Goal: Register for event/course

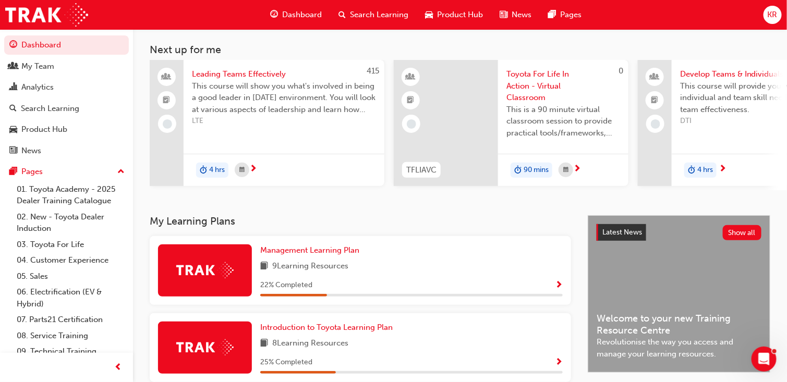
scroll to position [156, 0]
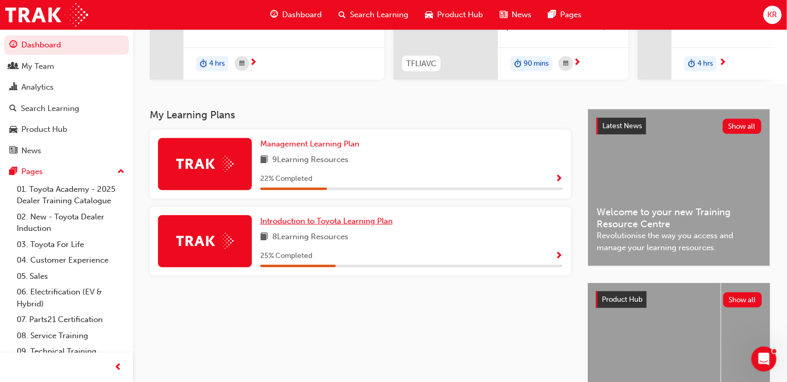
click at [393, 216] on span "Introduction to Toyota Learning Plan" at bounding box center [326, 220] width 132 height 9
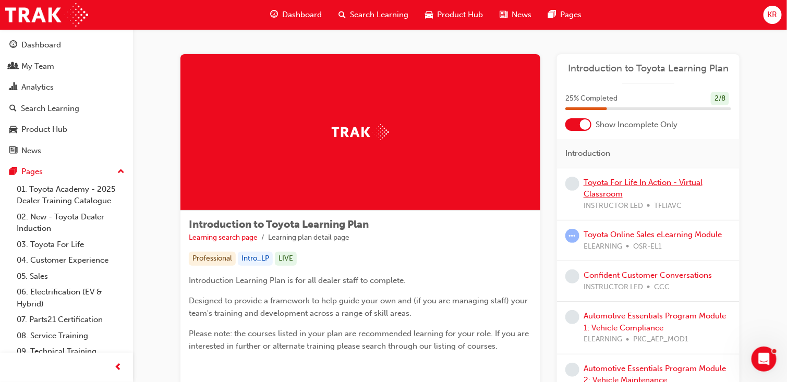
click at [611, 189] on link "Toyota For Life In Action - Virtual Classroom" at bounding box center [643, 188] width 119 height 21
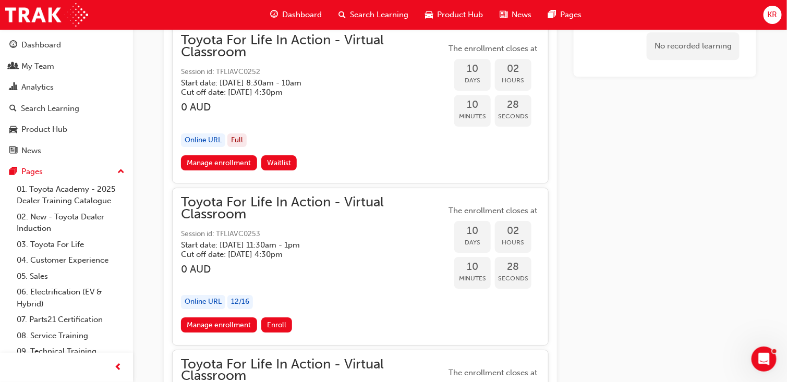
scroll to position [4231, 0]
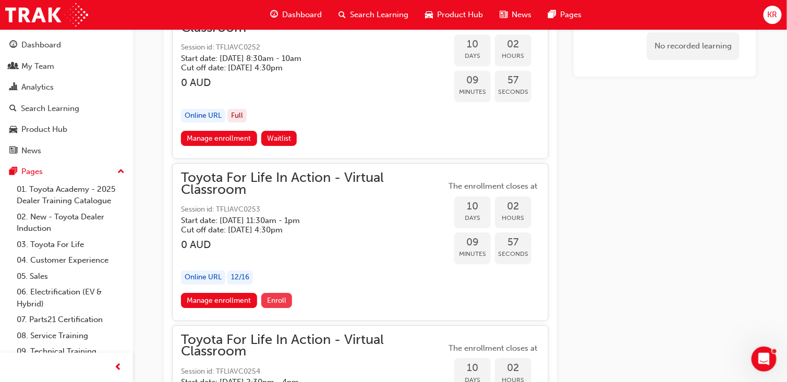
click at [281, 296] on span "Enroll" at bounding box center [276, 300] width 19 height 9
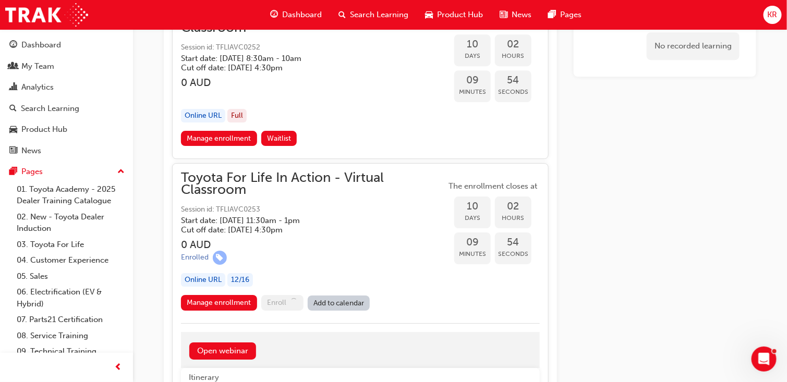
click at [344, 296] on link "Add to calendar" at bounding box center [339, 303] width 63 height 15
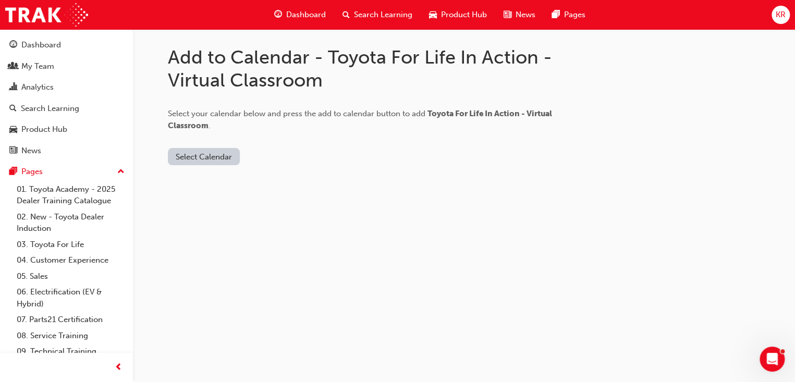
click at [191, 154] on button "Select Calendar" at bounding box center [204, 156] width 72 height 17
click at [201, 201] on div "Office 365" at bounding box center [193, 202] width 38 height 12
click at [273, 159] on button "Add to Calendar" at bounding box center [267, 156] width 74 height 17
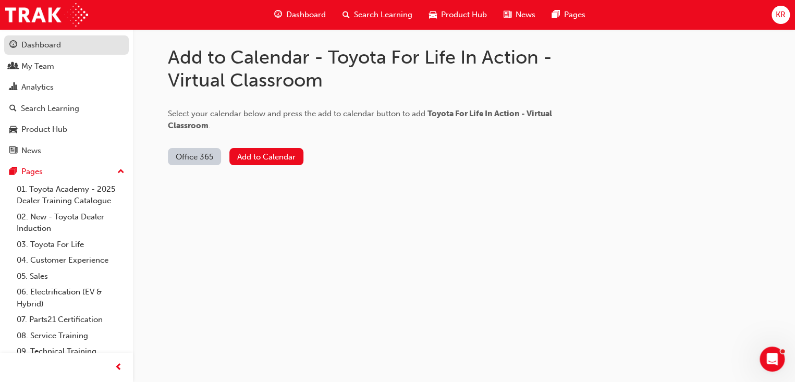
click at [46, 49] on div "Dashboard" at bounding box center [41, 45] width 40 height 12
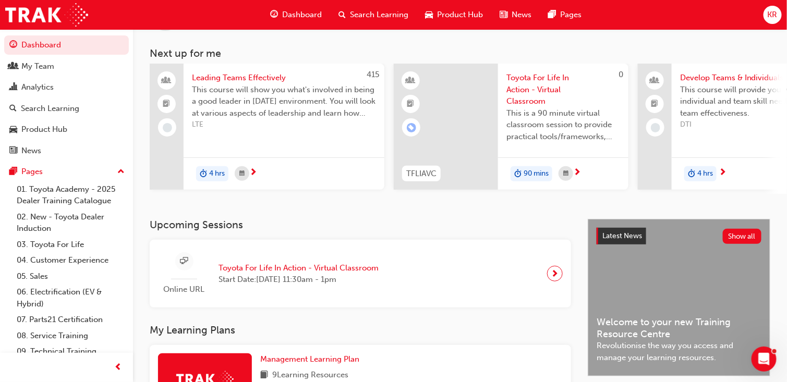
scroll to position [209, 0]
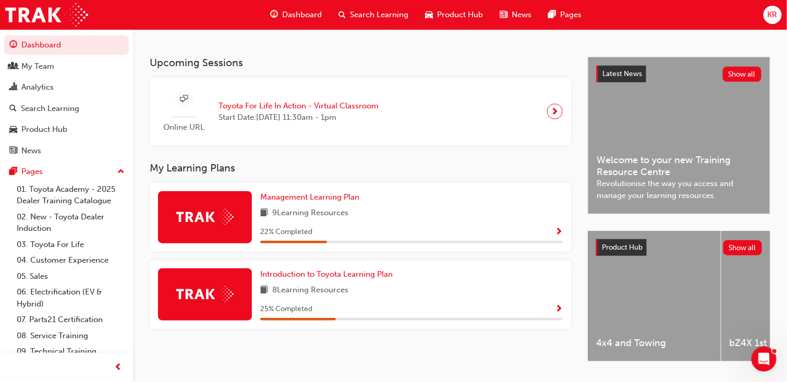
click at [553, 116] on span "next-icon" at bounding box center [555, 111] width 8 height 15
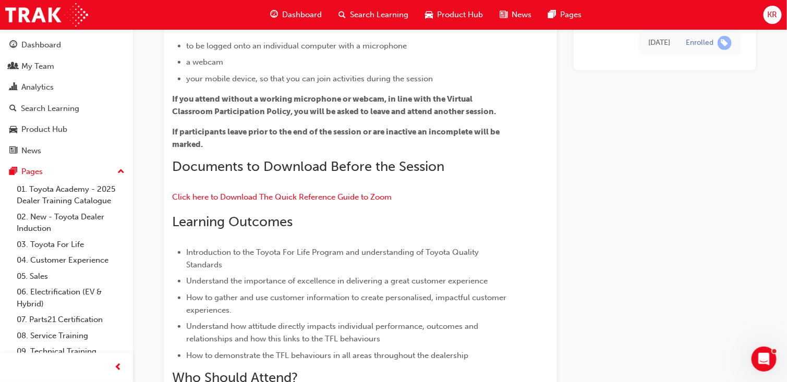
scroll to position [209, 0]
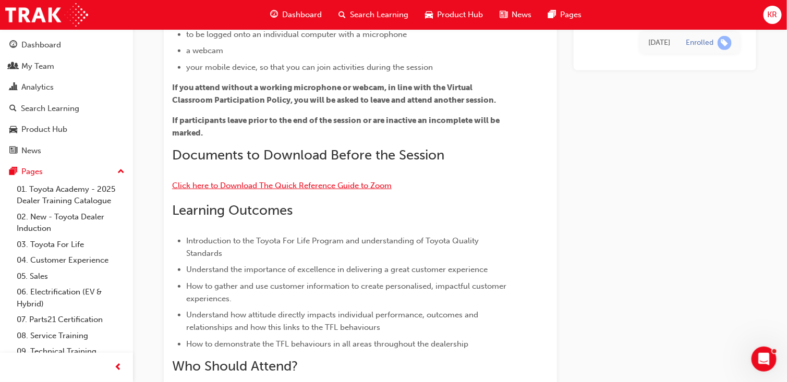
click at [285, 183] on span "Click here to Download The Quick Reference Guide to Zoom" at bounding box center [282, 185] width 220 height 9
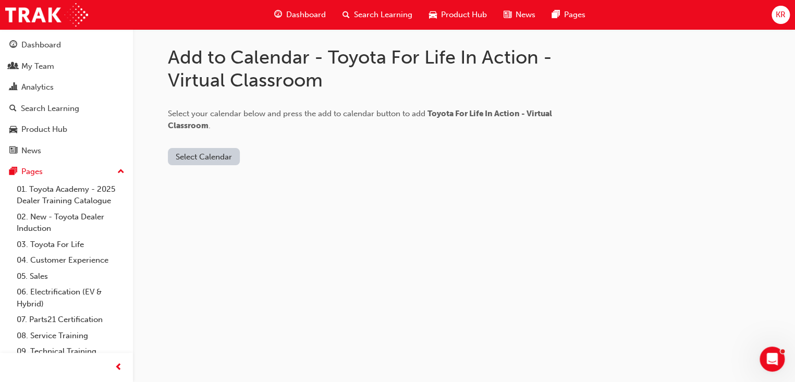
click at [199, 154] on button "Select Calendar" at bounding box center [204, 156] width 72 height 17
click at [198, 181] on div "[DOMAIN_NAME]" at bounding box center [205, 182] width 63 height 12
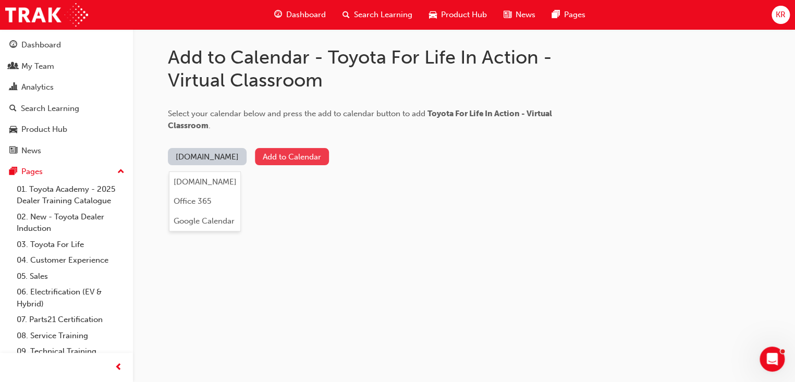
click at [285, 157] on button "Add to Calendar" at bounding box center [292, 156] width 74 height 17
